Goal: Information Seeking & Learning: Learn about a topic

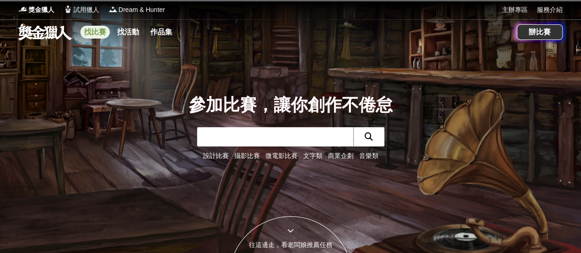
click at [102, 32] on link "找比賽" at bounding box center [94, 32] width 29 height 13
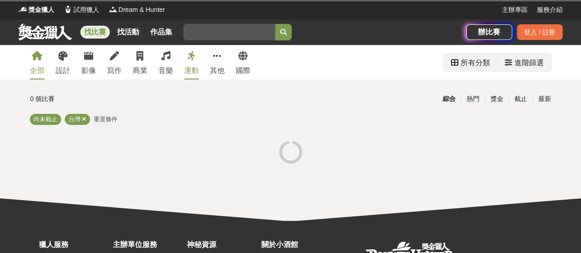
click at [511, 63] on icon at bounding box center [508, 62] width 7 height 7
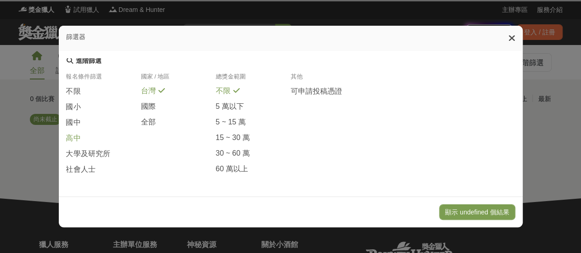
scroll to position [97, 0]
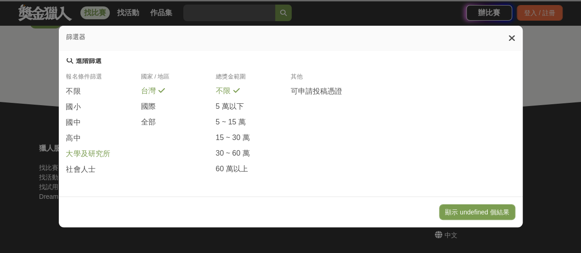
click at [81, 152] on span "大學及研究所" at bounding box center [88, 154] width 44 height 10
click at [484, 211] on button "顯示 undefined 個結果" at bounding box center [477, 213] width 76 height 16
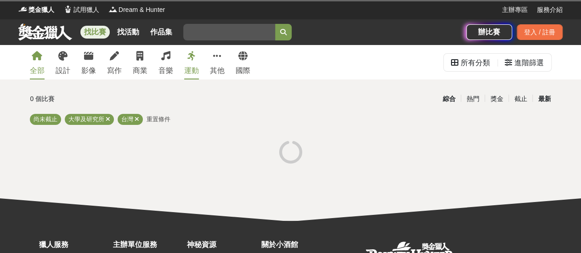
click at [546, 99] on div "最新" at bounding box center [545, 99] width 24 height 16
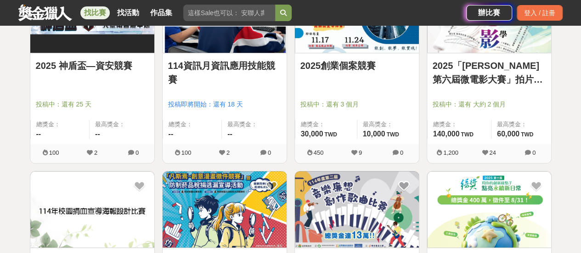
scroll to position [184, 0]
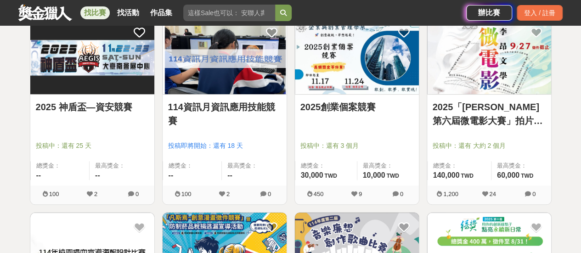
click at [235, 102] on link "114資訊月資訊應用技能競賽" at bounding box center [224, 114] width 113 height 28
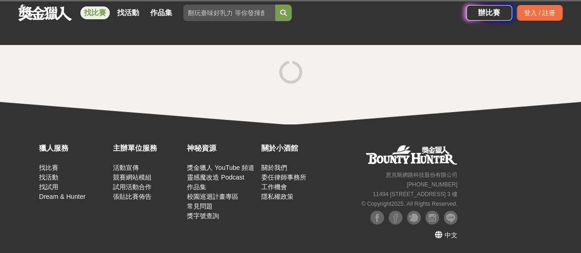
drag, startPoint x: 255, startPoint y: 119, endPoint x: 262, endPoint y: 119, distance: 6.9
click at [255, 118] on div at bounding box center [290, 85] width 581 height 80
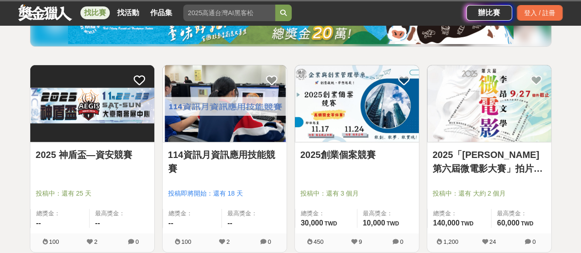
scroll to position [138, 0]
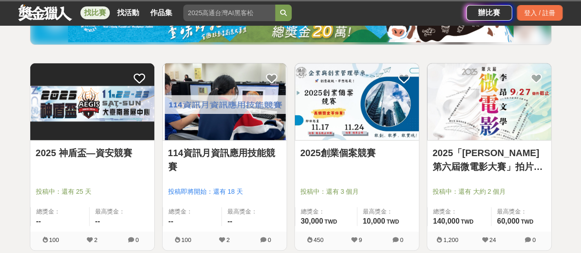
click at [226, 154] on link "114資訊月資訊應用技能競賽" at bounding box center [224, 160] width 113 height 28
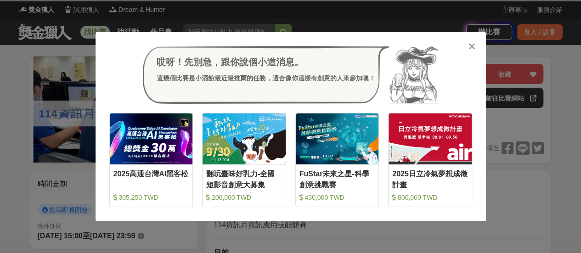
click at [440, 175] on div "2025日立冷氣夢想成徵計畫" at bounding box center [431, 179] width 76 height 21
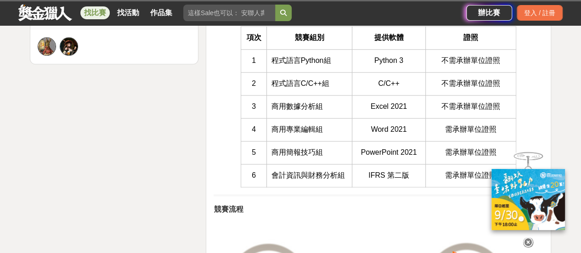
scroll to position [552, 0]
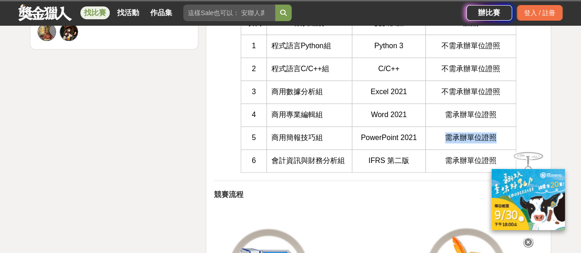
drag, startPoint x: 448, startPoint y: 137, endPoint x: 498, endPoint y: 139, distance: 50.1
click at [498, 139] on td "需承辦單位證照" at bounding box center [471, 137] width 91 height 23
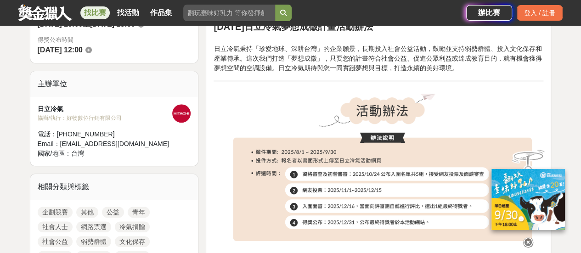
scroll to position [276, 0]
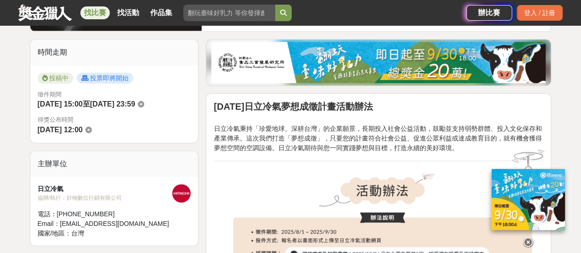
drag, startPoint x: 303, startPoint y: 132, endPoint x: 350, endPoint y: 136, distance: 47.0
click at [331, 135] on p "日立冷氣秉持「珍愛地球、深耕台灣」的企業願景，長期投入社會公益活動，鼓勵並支持弱勢群體、投入文化保存和產業傳承。這次我們打造「夢想成徵」，只要您的計畫符合社會…" at bounding box center [379, 133] width 330 height 39
click at [325, 144] on p "日立冷氣秉持「珍愛地球、深耕台灣」的企業願景，長期投入社會公益活動，鼓勵並支持弱勢群體、投入文化保存和產業傳承。這次我們打造「夢想成徵」，只要您的計畫符合社會…" at bounding box center [379, 133] width 330 height 39
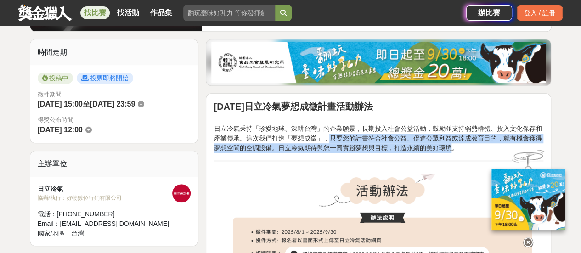
drag, startPoint x: 323, startPoint y: 139, endPoint x: 453, endPoint y: 148, distance: 129.9
click at [453, 148] on p "日立冷氣秉持「珍愛地球、深耕台灣」的企業願景，長期投入社會公益活動，鼓勵並支持弱勢群體、投入文化保存和產業傳承。這次我們打造「夢想成徵」，只要您的計畫符合社會…" at bounding box center [379, 133] width 330 height 39
click at [307, 170] on img at bounding box center [379, 247] width 330 height 157
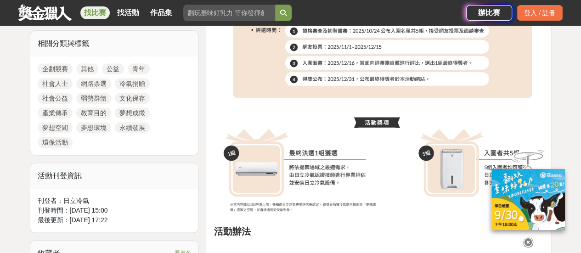
scroll to position [414, 0]
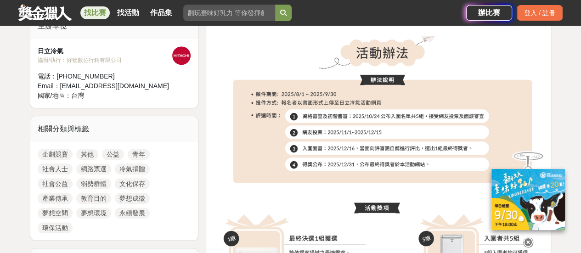
click at [313, 115] on img at bounding box center [379, 109] width 330 height 157
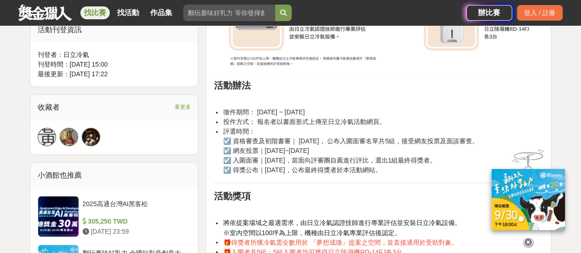
scroll to position [735, 0]
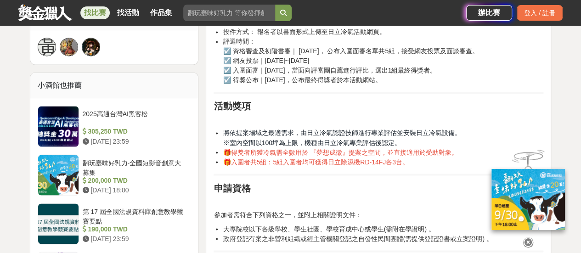
click at [279, 79] on li "評選時間： ☑️ 資格審查及初階書審｜ [DATE]， 公布入圍面審名單共5組，接受網友投票及面談審查。 ☑️ 網友投票｜[DATE]~[DATE] ☑️ 入…" at bounding box center [383, 61] width 321 height 48
click at [434, 80] on li "評選時間： ☑️ 資格審查及初階書審｜ [DATE]， 公布入圍面審名單共5組，接受網友投票及面談審查。 ☑️ 網友投票｜[DATE]~[DATE] ☑️ 入…" at bounding box center [383, 61] width 321 height 48
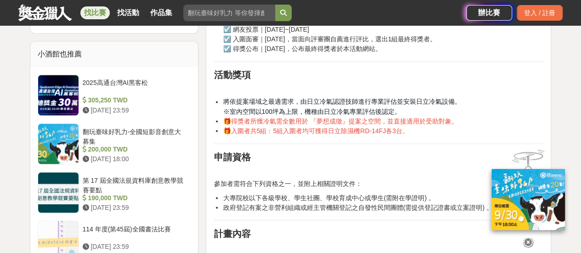
scroll to position [781, 0]
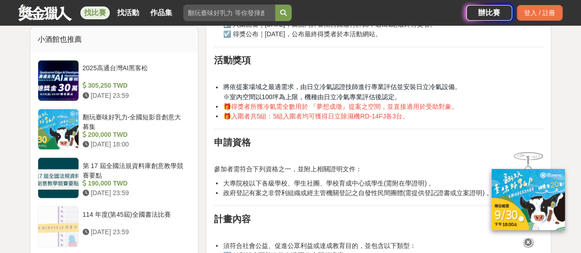
click at [426, 93] on li "將依提案場域之最適需求，由日立冷氣認證技師進行專業評估並安裝日立冷氣設備。 ※室內空間以100坪為上限，機種由日立冷氣專業評估後認定。" at bounding box center [383, 91] width 321 height 19
click at [340, 157] on p at bounding box center [379, 155] width 330 height 10
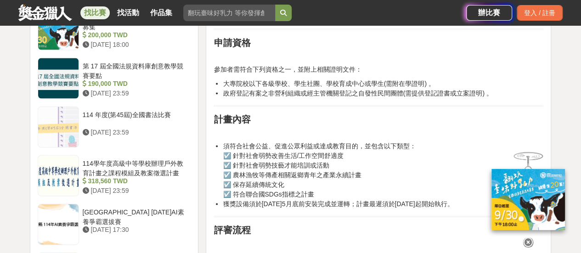
scroll to position [919, 0]
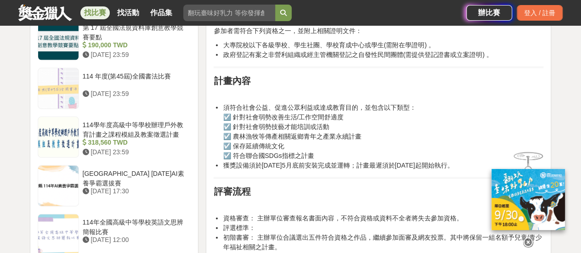
drag, startPoint x: 223, startPoint y: 106, endPoint x: 379, endPoint y: 171, distance: 168.6
click at [379, 171] on div "[DATE]日立冷氣夢想成徵計畫活動辦法 日立冷氣秉持「珍愛地球、深耕台灣」的企業願景，長期投入社會公益活動，鼓勵並支持弱勢群體、投入文化保存和產業傳承。這次…" at bounding box center [379, 235] width 330 height 1554
click at [316, 182] on div "[DATE]日立冷氣夢想成徵計畫活動辦法 日立冷氣秉持「珍愛地球、深耕台灣」的企業願景，長期投入社會公益活動，鼓勵並支持弱勢群體、投入文化保存和產業傳承。這次…" at bounding box center [379, 235] width 330 height 1554
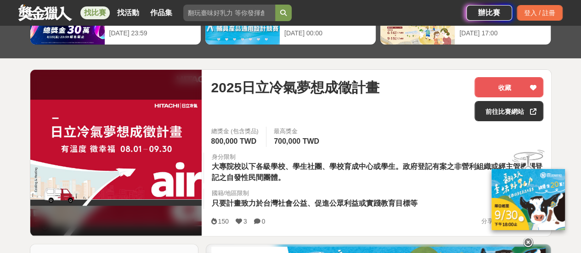
scroll to position [92, 0]
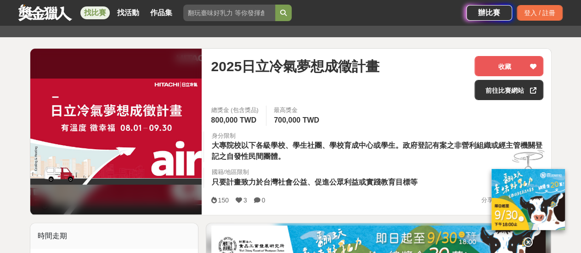
click at [296, 155] on div "身分限制 大專院校以下各級學校、學生社團、學校育成中心或學生。政府登記有案之非營利組織或經主管機關登記之自發性民間團體。" at bounding box center [377, 146] width 347 height 31
click at [418, 179] on div "國籍/地區限制 只要計畫致力於台灣社會公益、促進公眾利益或實踐教育目標等" at bounding box center [315, 178] width 223 height 20
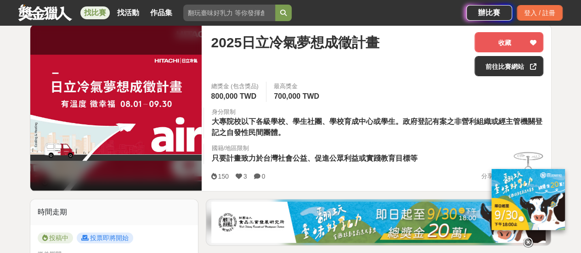
scroll to position [138, 0]
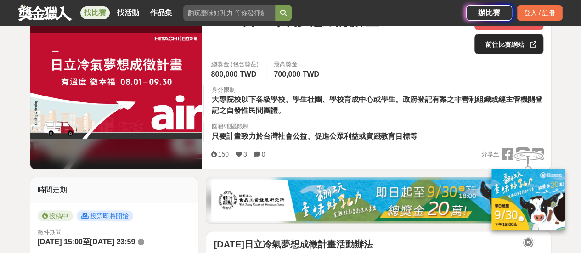
click at [512, 44] on link "前往比賽網站" at bounding box center [509, 44] width 69 height 20
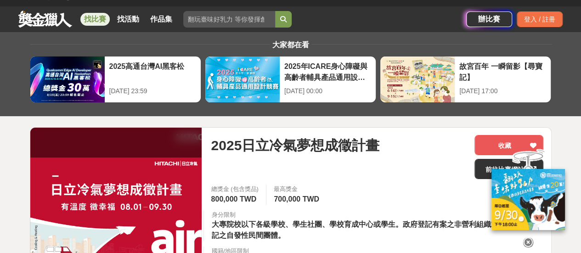
scroll to position [0, 0]
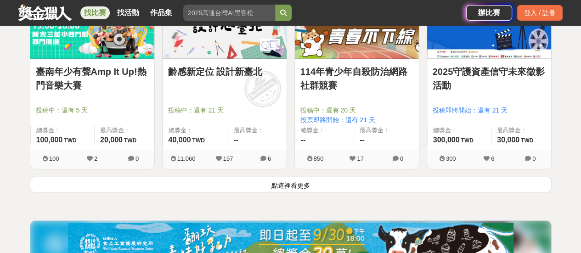
scroll to position [1241, 0]
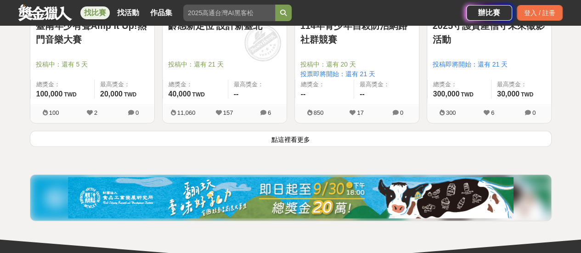
click at [302, 137] on button "點這裡看更多" at bounding box center [291, 139] width 522 height 16
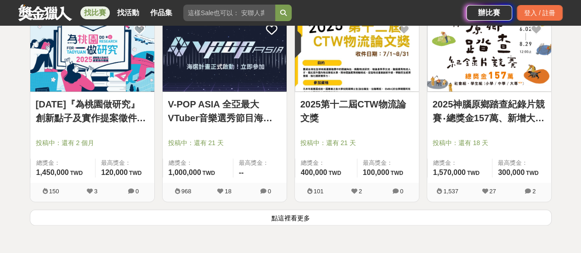
scroll to position [2317, 0]
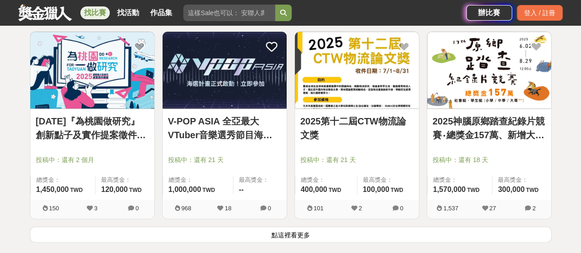
click at [324, 232] on button "點這裡看更多" at bounding box center [291, 235] width 522 height 16
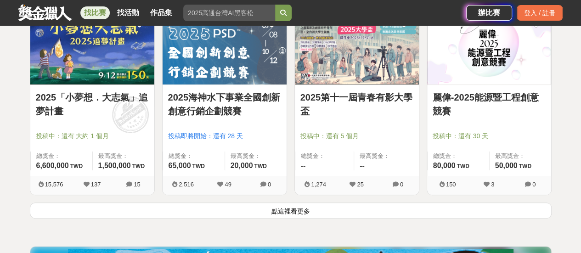
scroll to position [3603, 0]
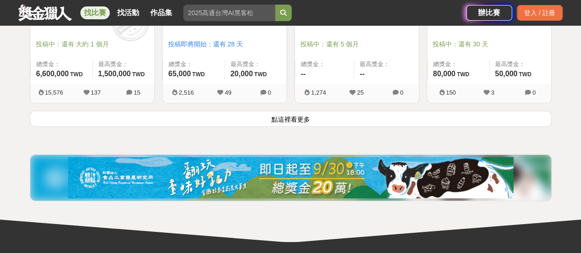
click at [271, 116] on button "點這裡看更多" at bounding box center [291, 119] width 522 height 16
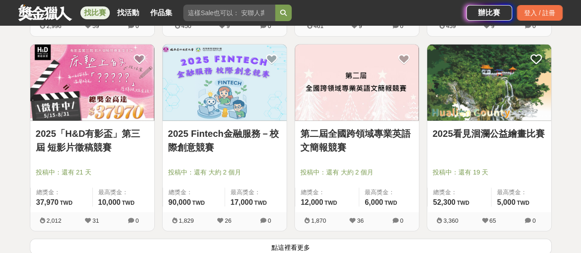
scroll to position [4661, 0]
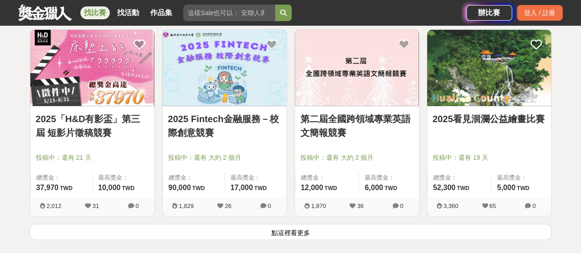
click at [291, 226] on button "點這裡看更多" at bounding box center [291, 232] width 522 height 16
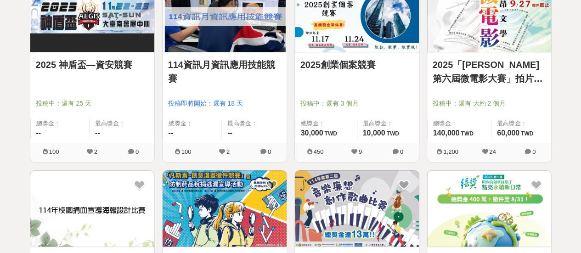
scroll to position [322, 0]
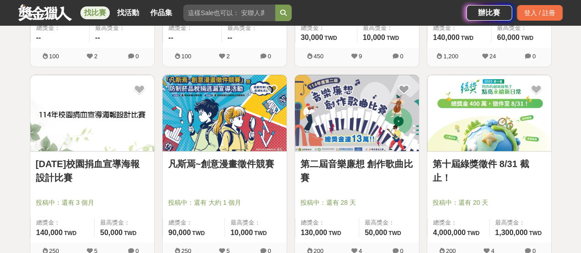
click at [103, 163] on link "[DATE]校園捐血宣導海報設計比賽" at bounding box center [92, 171] width 113 height 28
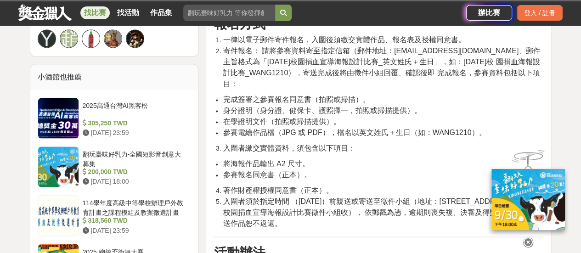
scroll to position [598, 0]
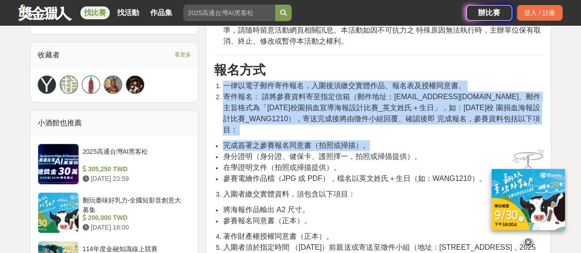
drag, startPoint x: 223, startPoint y: 75, endPoint x: 399, endPoint y: 154, distance: 192.8
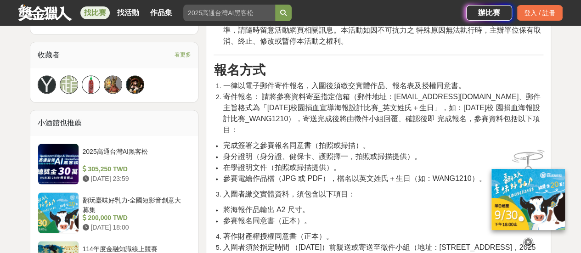
click at [325, 216] on li "參賽報名同意書（正本）。" at bounding box center [383, 221] width 321 height 11
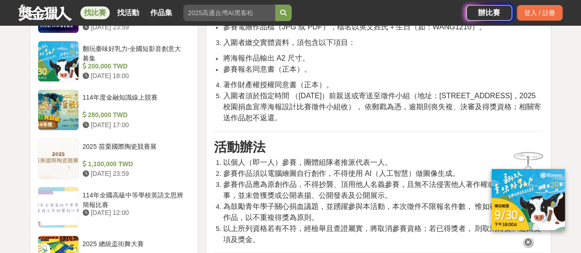
scroll to position [781, 0]
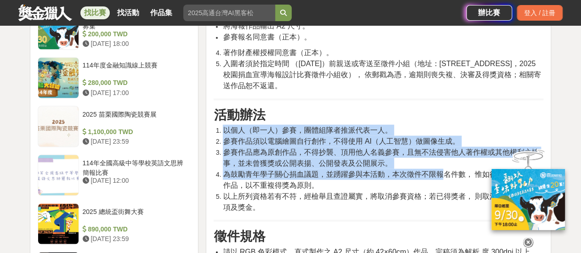
drag, startPoint x: 222, startPoint y: 105, endPoint x: 452, endPoint y: 158, distance: 235.9
click at [453, 157] on ol "以個人（即一人）參賽，團體組隊者推派代表一人。 參賽作品須以電腦繪圖自行創作，不得使用 AI（人工智慧）做圖像生成。 參賽作品應為原創作品，不得抄襲、頂用他人…" at bounding box center [379, 169] width 330 height 88
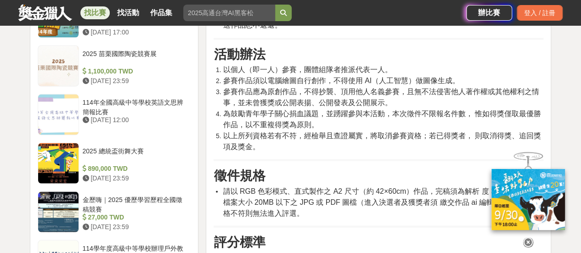
scroll to position [873, 0]
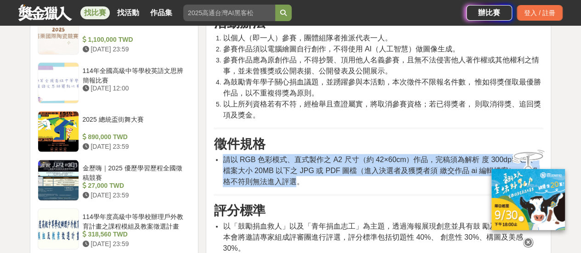
drag, startPoint x: 224, startPoint y: 136, endPoint x: 282, endPoint y: 168, distance: 66.7
click at [281, 156] on span "請以 RGB 色彩模式、直式製作之 A2 尺寸（約 42×60cm）作品，完稿須為解析 度 300dpi 以上、檔案大小 20MB 以下之 JPG 或 PDF…" at bounding box center [380, 171] width 315 height 30
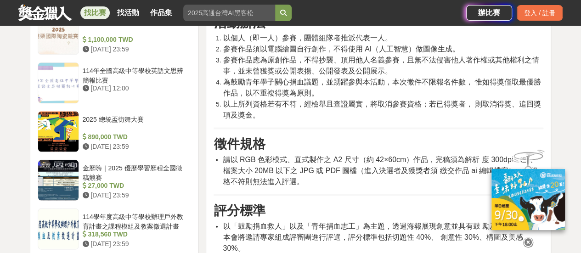
click at [292, 203] on h3 "評分標準" at bounding box center [379, 211] width 330 height 16
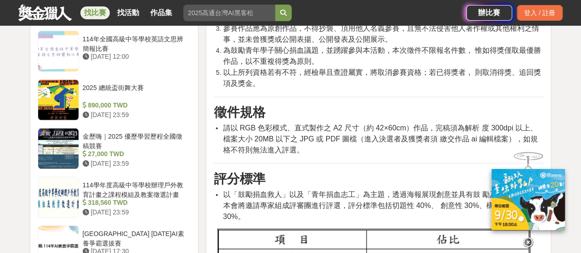
scroll to position [919, 0]
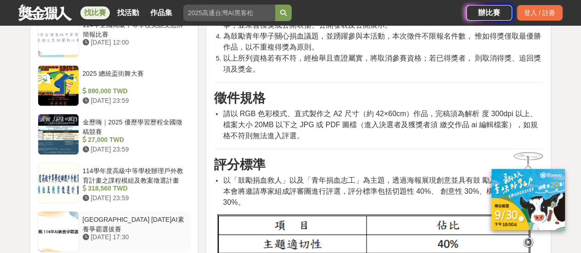
click at [147, 215] on div "[GEOGRAPHIC_DATA] [DATE]AI素養爭霸選拔賽" at bounding box center [135, 223] width 105 height 17
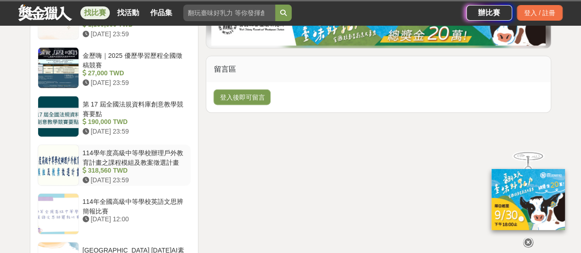
scroll to position [1102, 0]
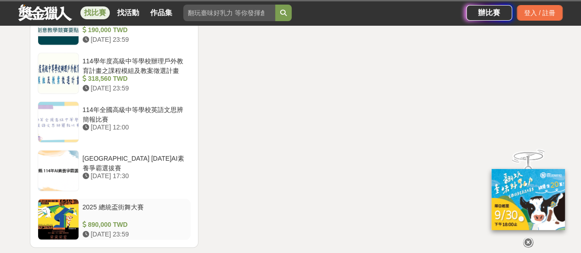
click at [131, 203] on div "2025 總統盃街舞大賽" at bounding box center [135, 211] width 105 height 17
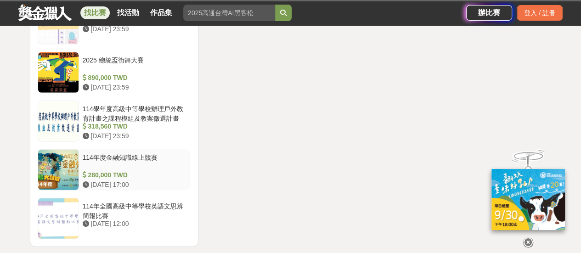
scroll to position [1057, 0]
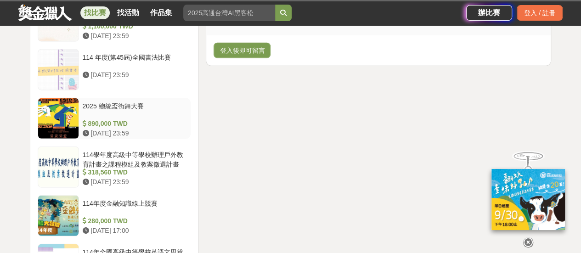
click at [135, 102] on div "2025 總統盃街舞大賽" at bounding box center [135, 110] width 105 height 17
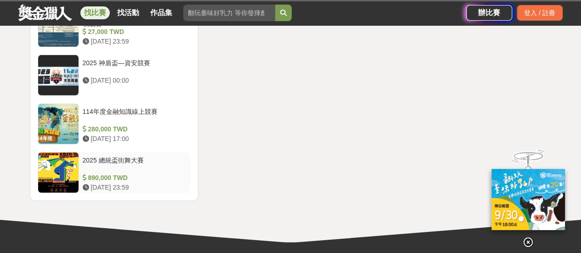
scroll to position [1103, 0]
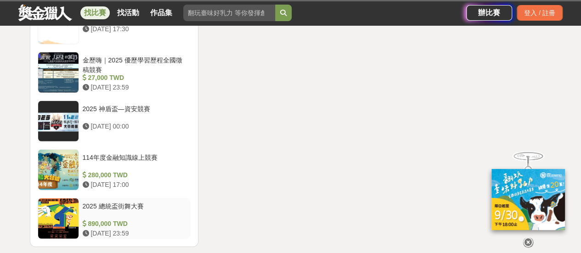
click at [57, 199] on div at bounding box center [58, 219] width 40 height 40
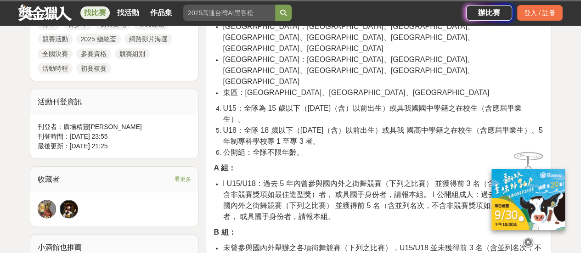
scroll to position [460, 0]
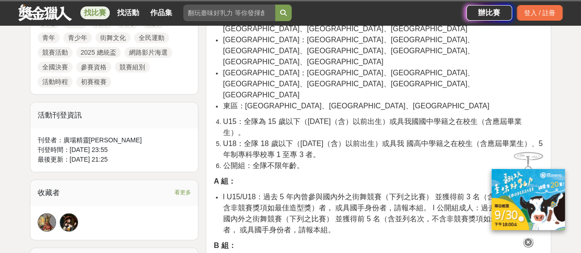
drag, startPoint x: 223, startPoint y: 65, endPoint x: 297, endPoint y: 121, distance: 92.2
click at [243, 176] on p "A 組：" at bounding box center [379, 181] width 330 height 11
click at [233, 177] on strong "A 組：" at bounding box center [225, 181] width 22 height 8
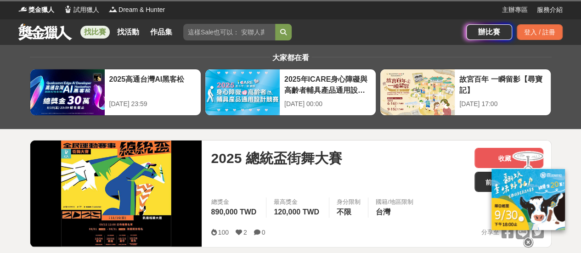
scroll to position [0, 0]
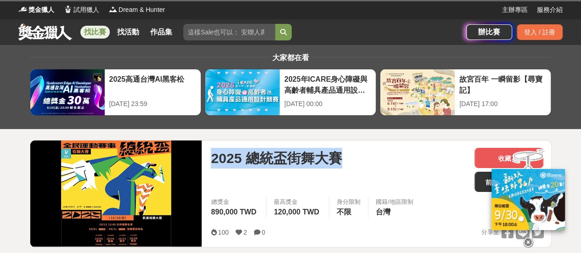
drag, startPoint x: 211, startPoint y: 160, endPoint x: 409, endPoint y: 160, distance: 198.6
click at [409, 160] on div "2025 總統盃街舞大賽" at bounding box center [339, 158] width 256 height 21
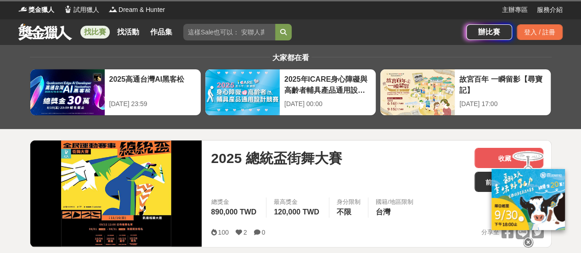
click at [374, 183] on div "2025 總統盃街舞大賽" at bounding box center [339, 170] width 256 height 44
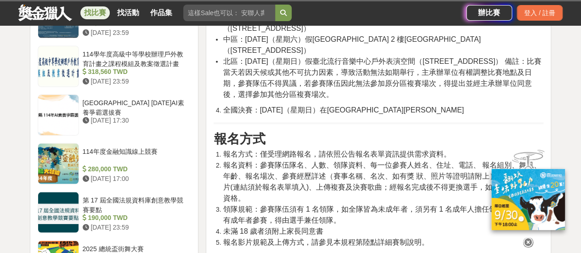
scroll to position [827, 0]
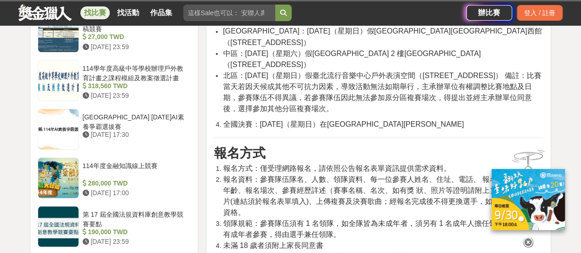
click at [223, 240] on li "未滿 18 歲者須附上家長同意書" at bounding box center [383, 245] width 321 height 11
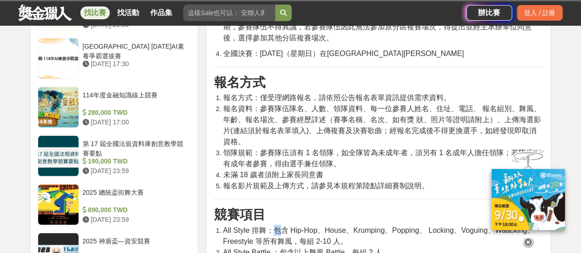
scroll to position [965, 0]
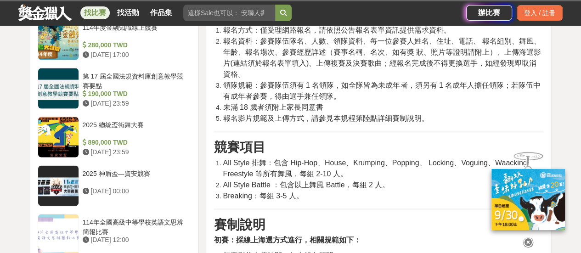
click at [224, 159] on span "All Style 排舞：包含 Hip-Hop、House、Krumping、Popping、 Locking、Voguing、Waacking、Freest…" at bounding box center [379, 168] width 312 height 19
click at [304, 191] on li "Breaking：每組 3-5 人。" at bounding box center [383, 196] width 321 height 11
click at [224, 236] on strong "初賽：採線上海選方式進行，相關規範如下：" at bounding box center [287, 240] width 147 height 8
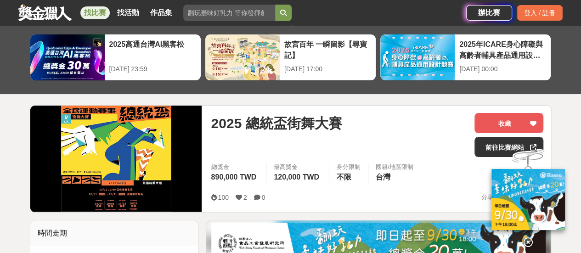
scroll to position [0, 0]
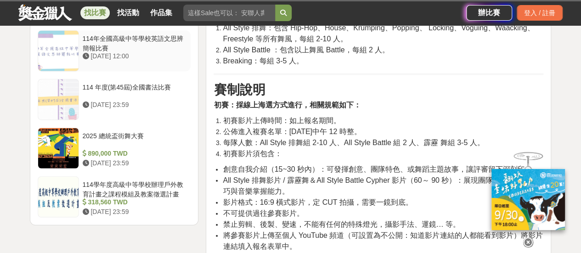
scroll to position [1102, 0]
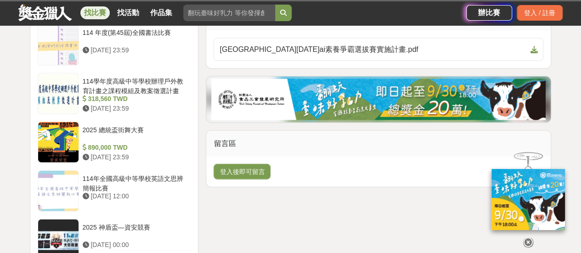
scroll to position [919, 0]
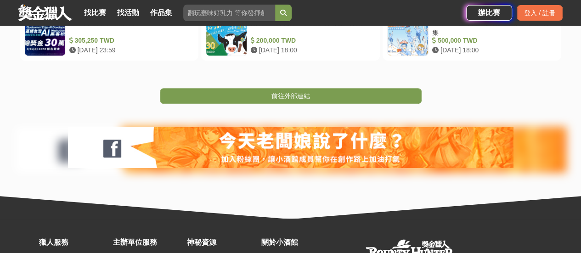
scroll to position [230, 0]
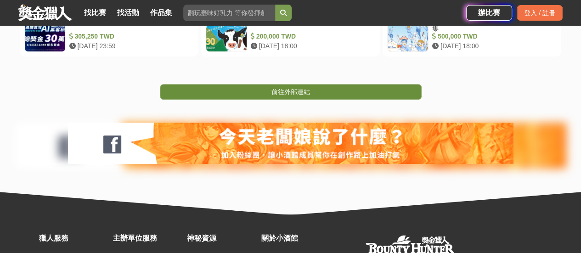
click at [293, 89] on span "前往外部連結" at bounding box center [291, 91] width 39 height 7
